Goal: Transaction & Acquisition: Download file/media

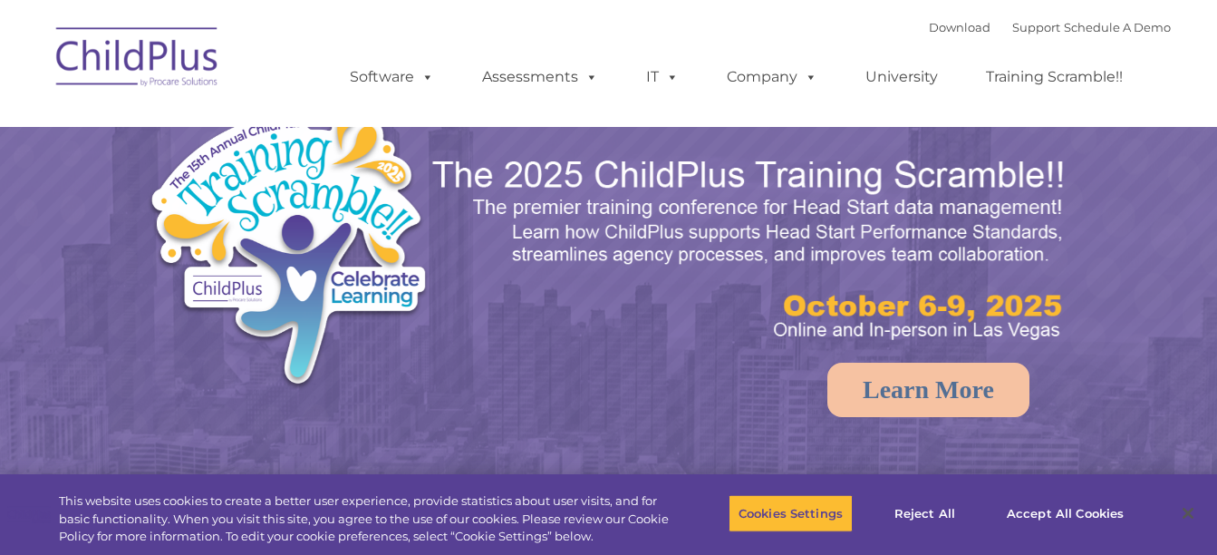
select select "MEDIUM"
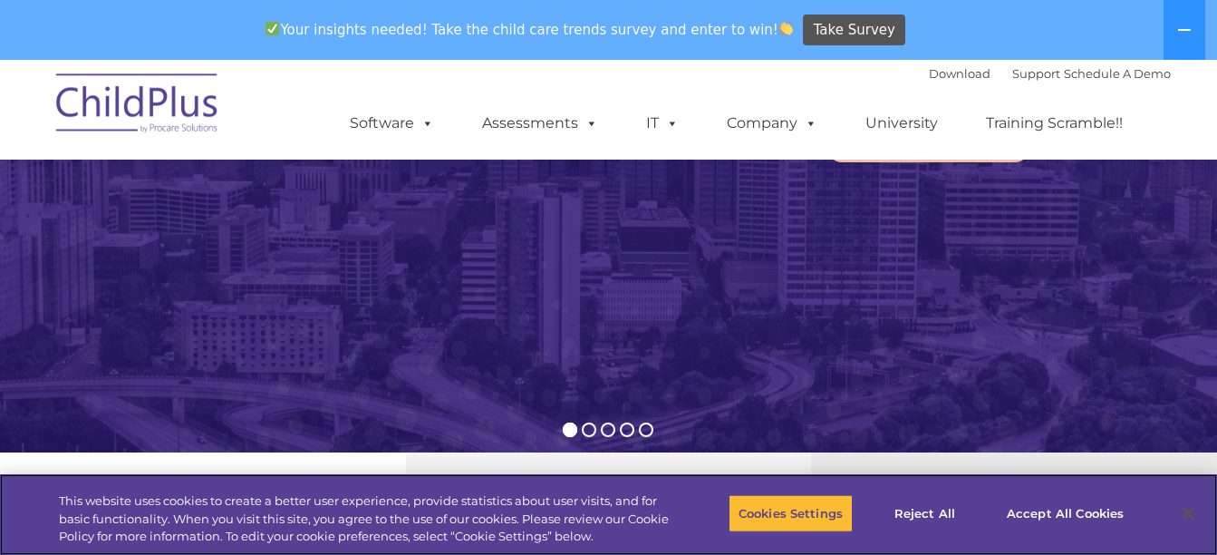
scroll to position [302, 0]
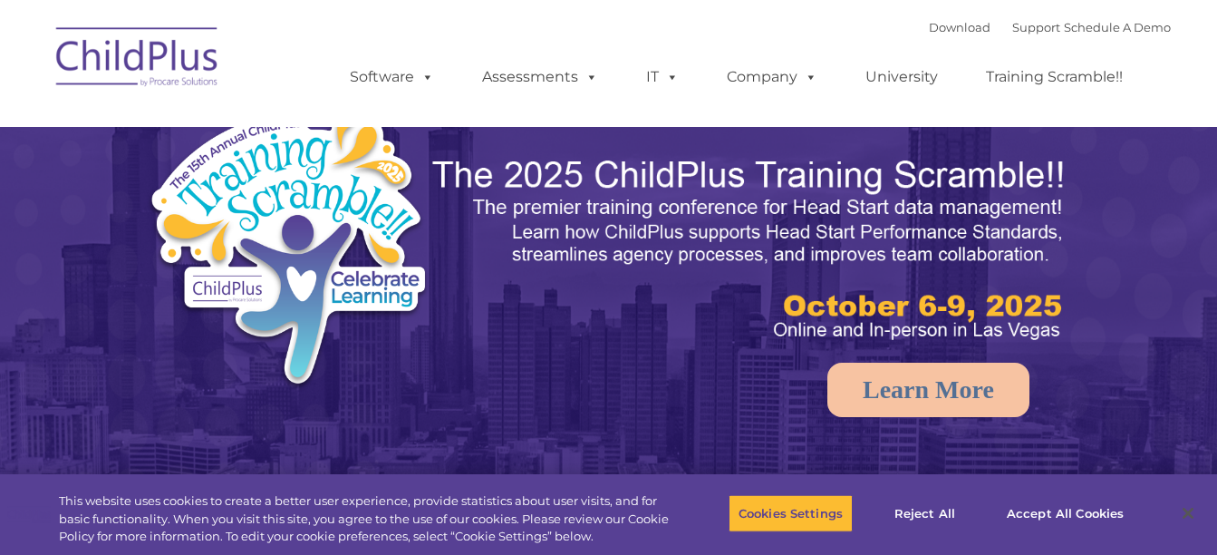
select select "MEDIUM"
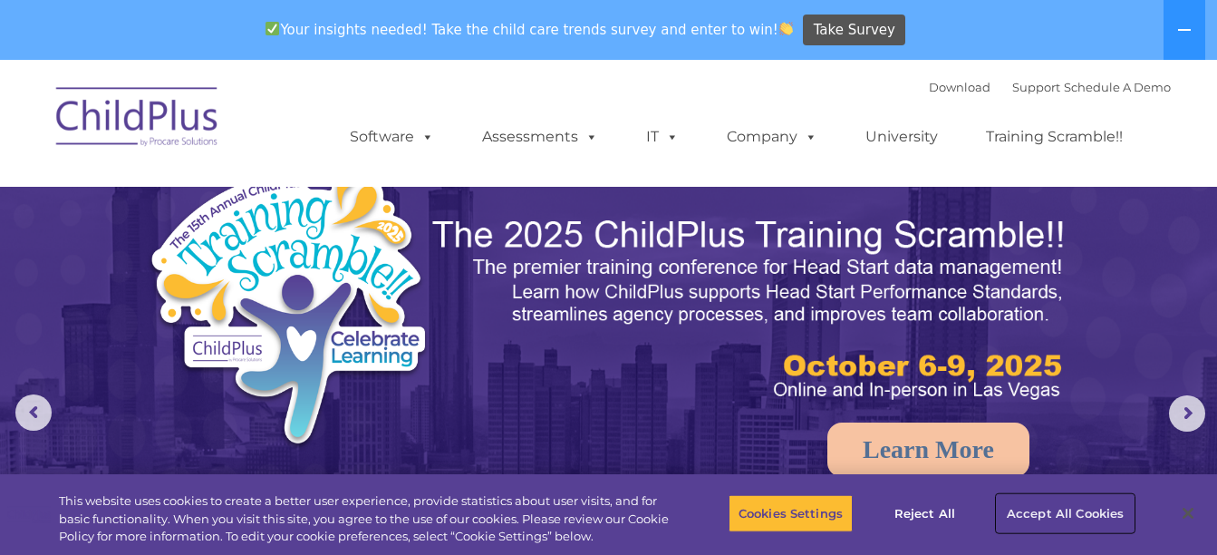
click at [1006, 513] on button "Accept All Cookies" at bounding box center [1065, 513] width 137 height 38
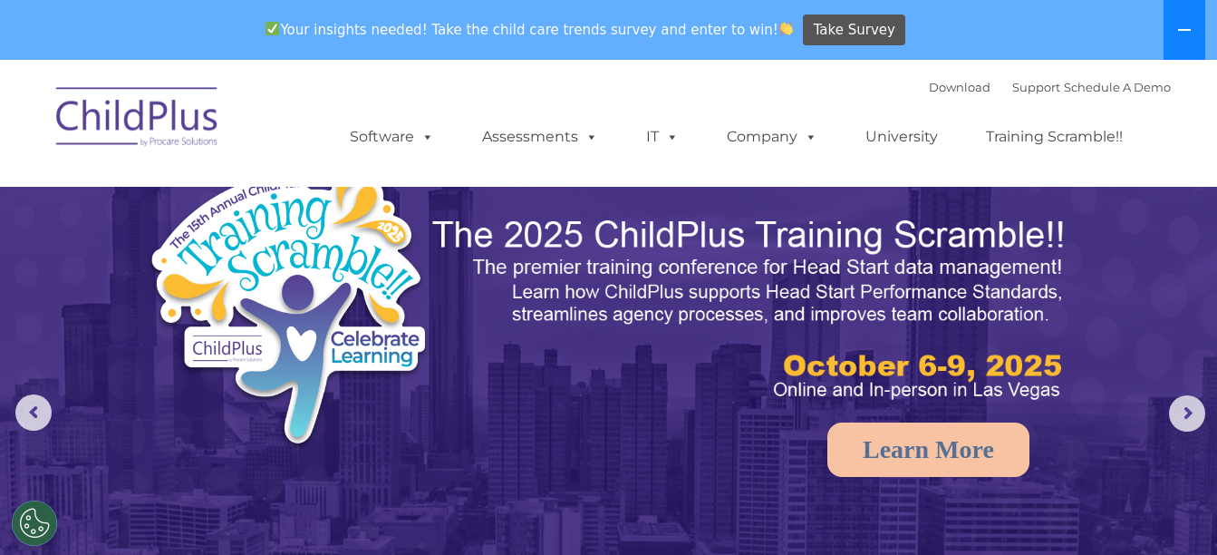
click at [1170, 34] on button at bounding box center [1185, 30] width 42 height 60
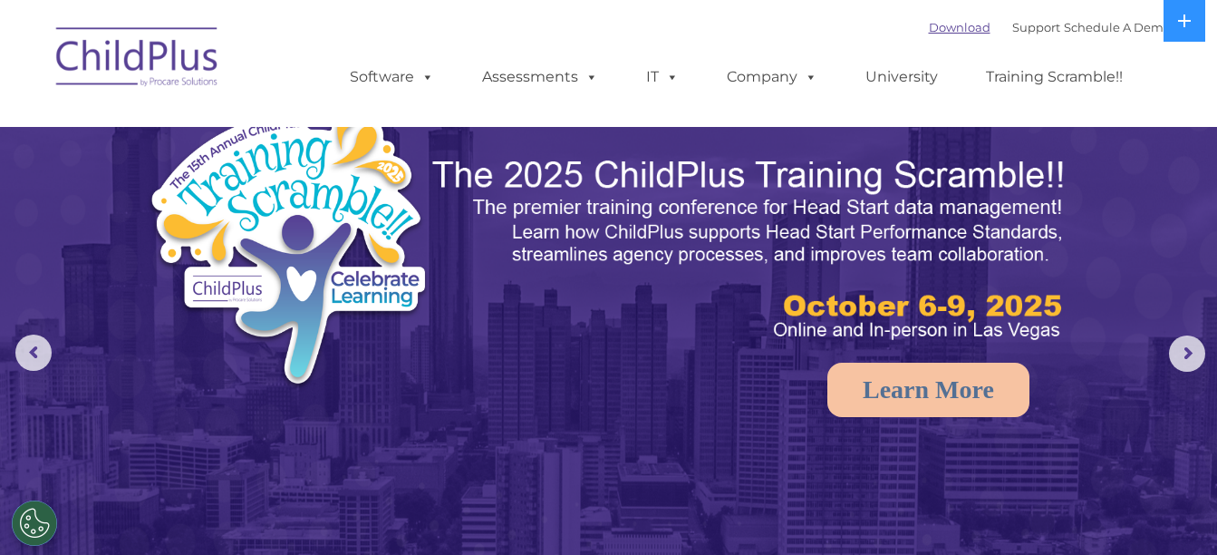
click at [944, 22] on link "Download" at bounding box center [960, 27] width 62 height 15
